Goal: Task Accomplishment & Management: Manage account settings

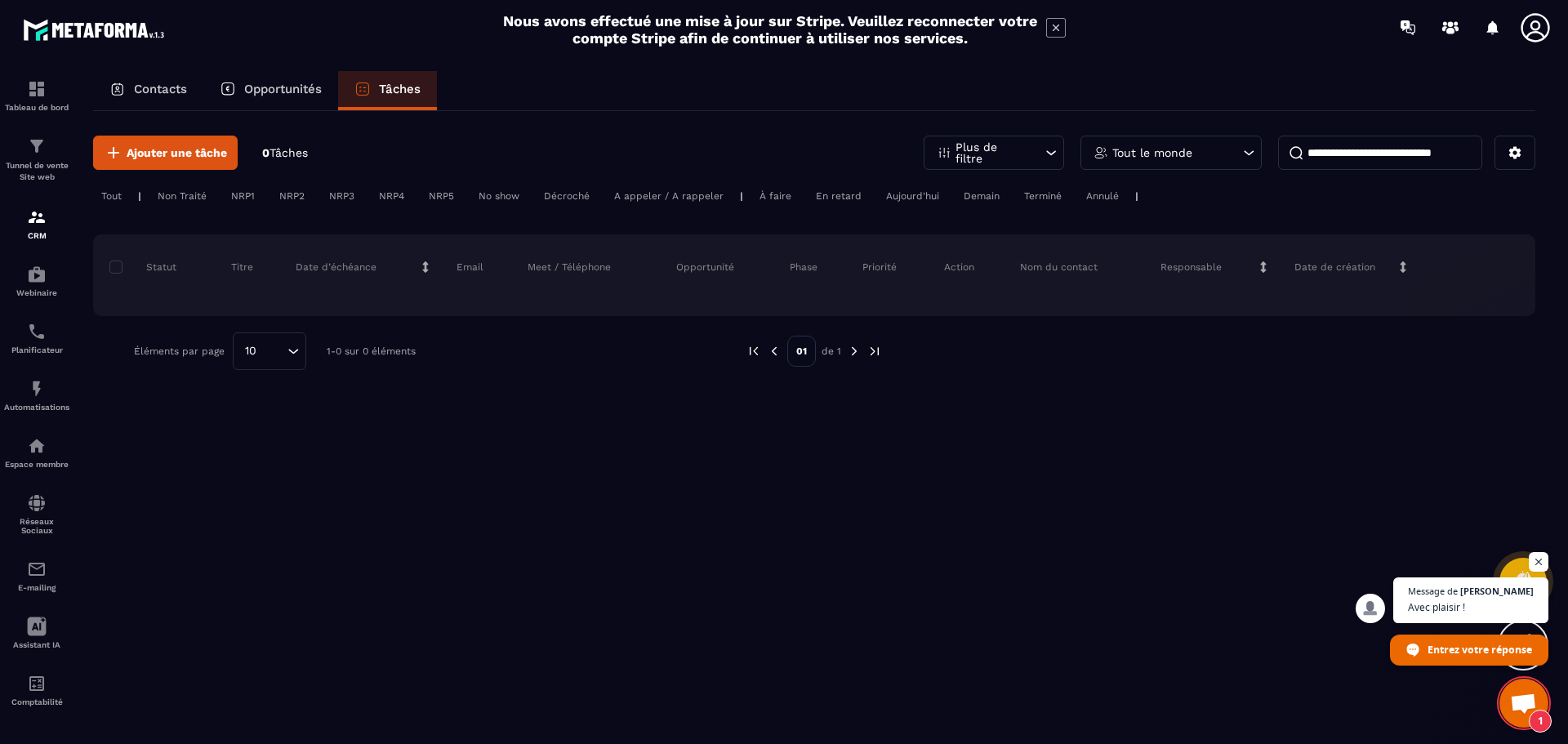
scroll to position [228, 0]
click at [172, 94] on p "Contacts" at bounding box center [160, 89] width 53 height 15
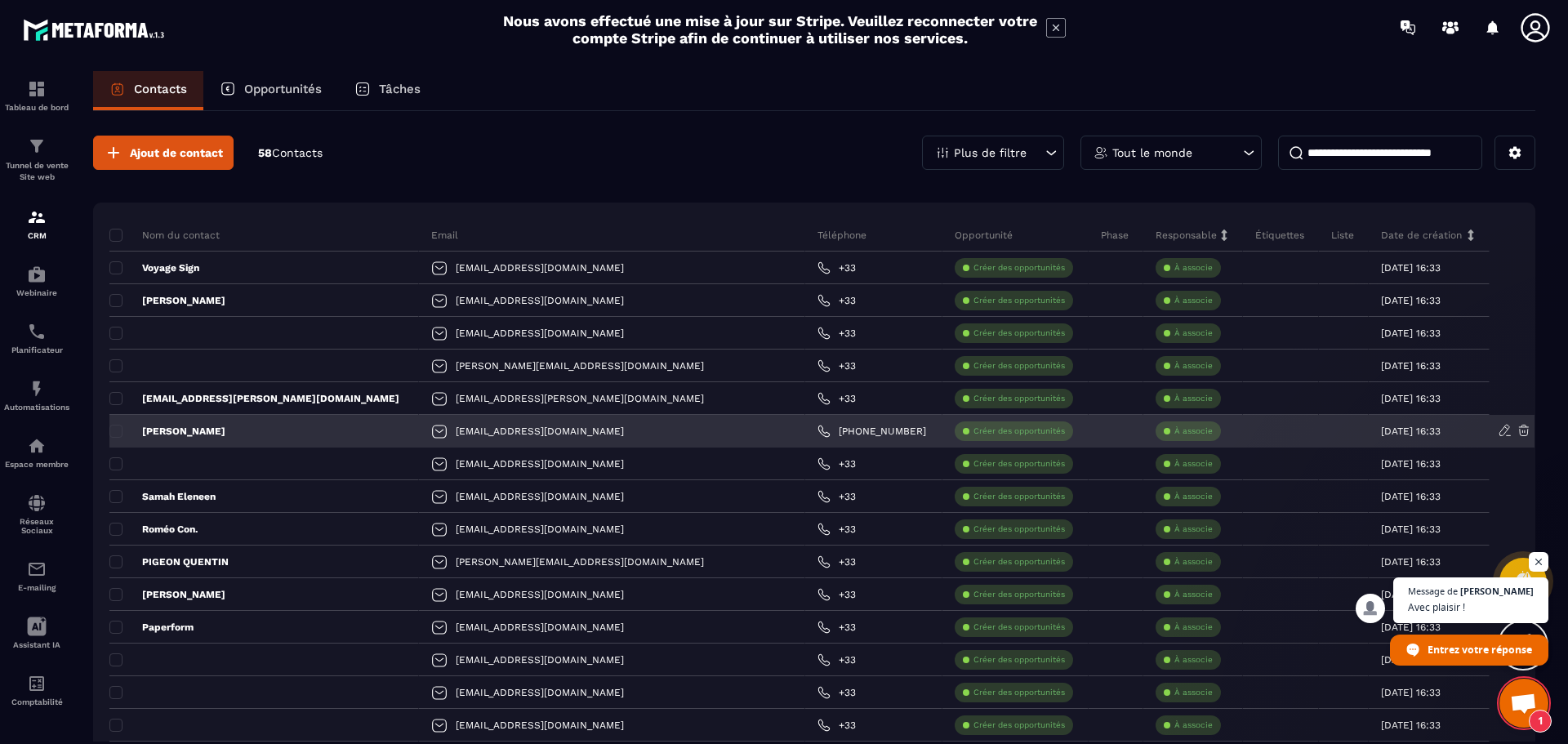
click at [1527, 433] on icon at bounding box center [1523, 431] width 10 height 11
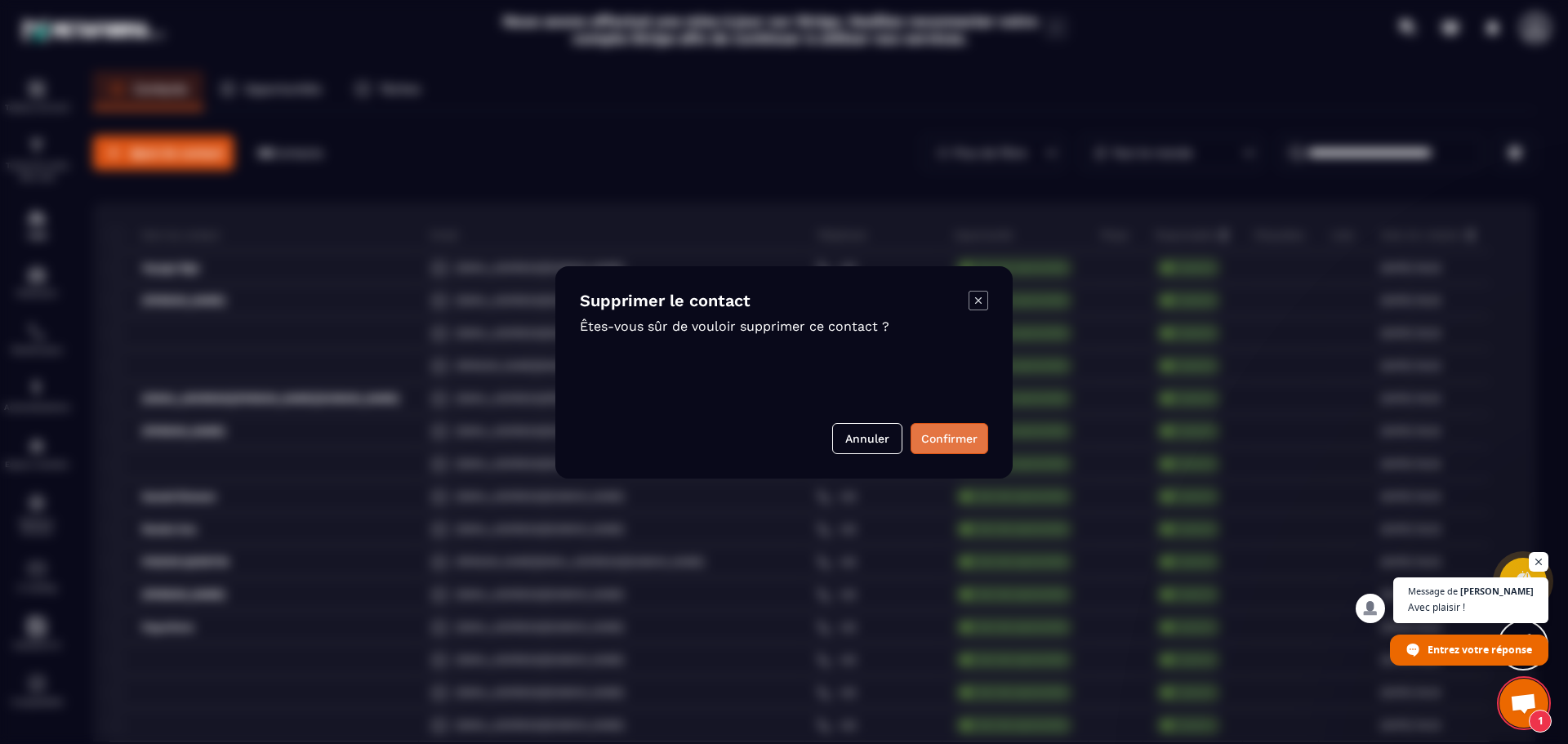
click at [974, 440] on button "Confirmer" at bounding box center [949, 439] width 77 height 31
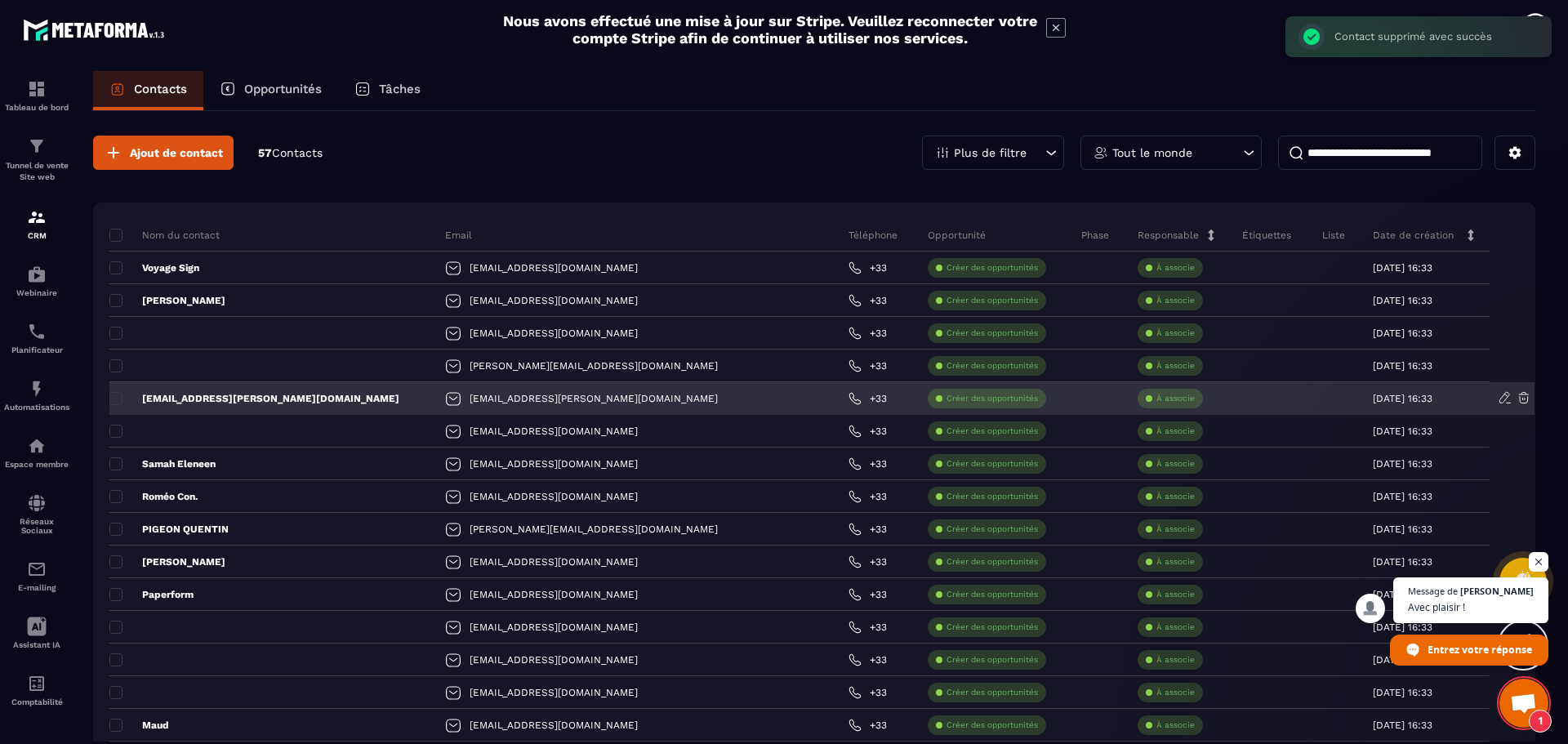
click at [1521, 401] on icon at bounding box center [1524, 397] width 15 height 15
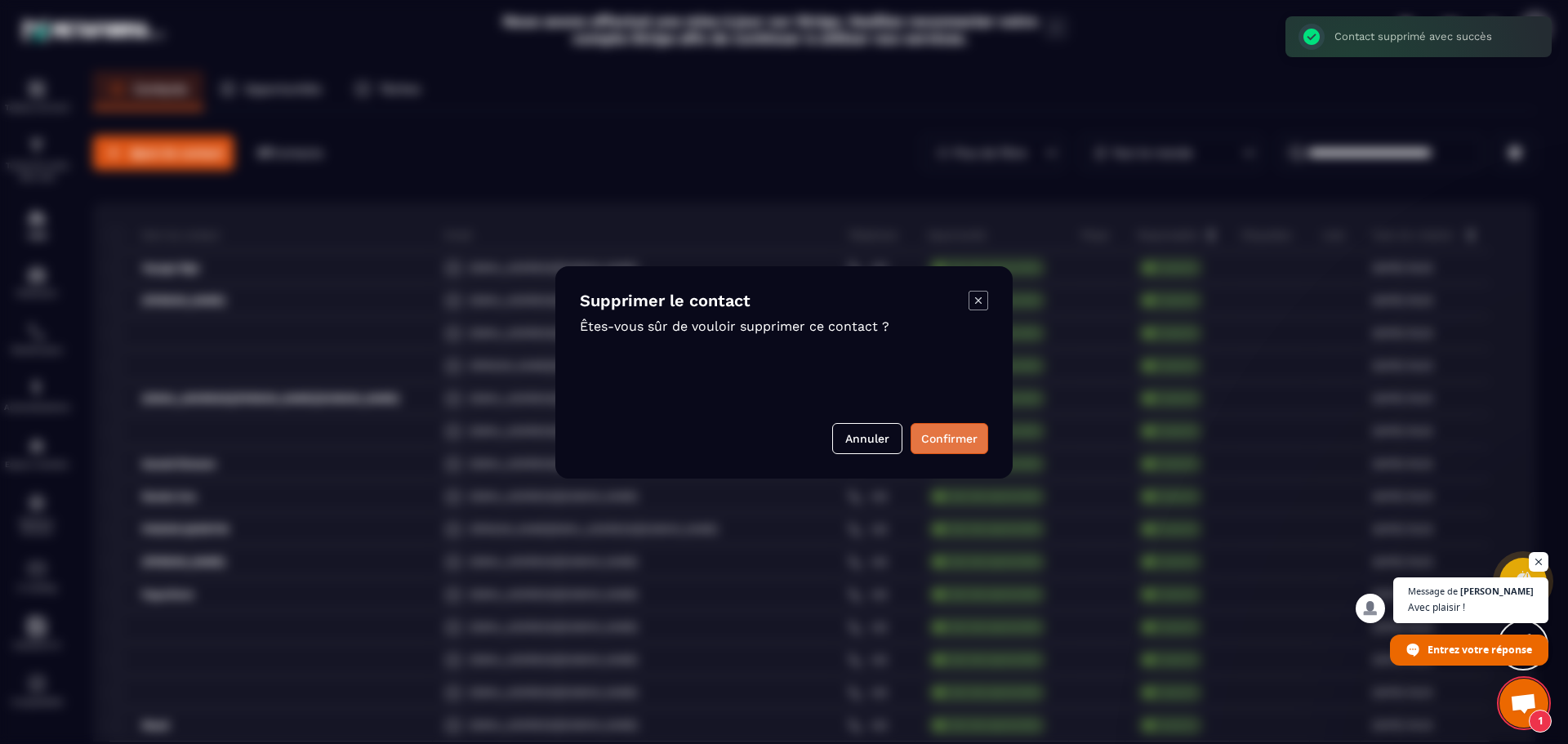
click at [928, 436] on button "Confirmer" at bounding box center [949, 439] width 77 height 31
